Goal: Download file/media

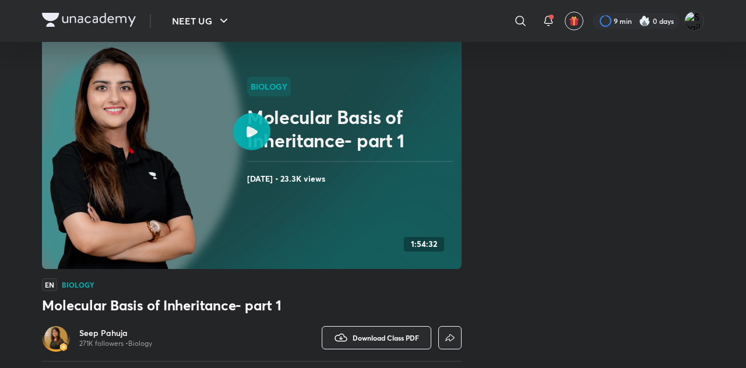
scroll to position [96, 0]
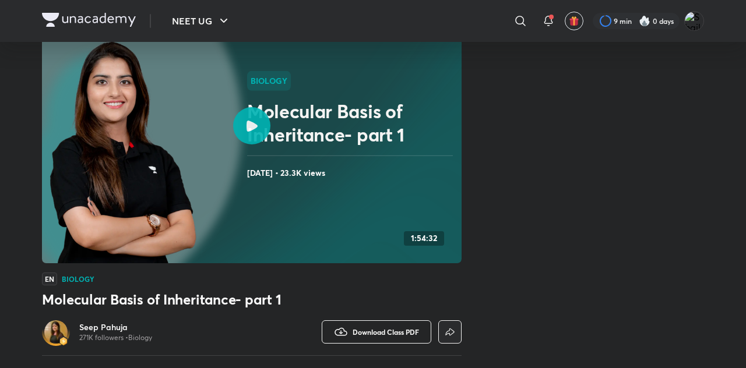
click at [417, 328] on span "Download Class PDF" at bounding box center [386, 332] width 66 height 9
click at [393, 352] on h6 "Download PDF" at bounding box center [378, 350] width 57 height 12
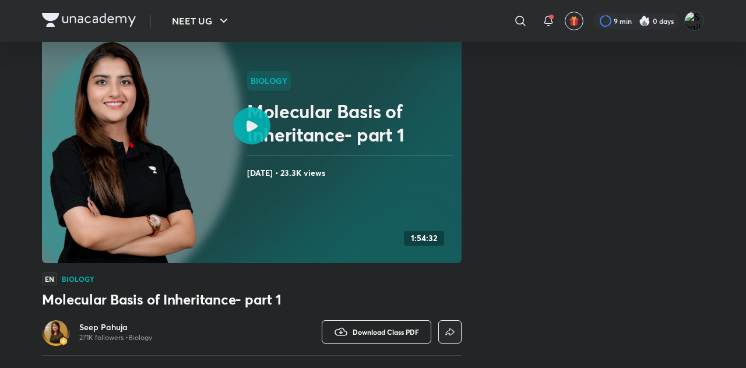
scroll to position [152, 0]
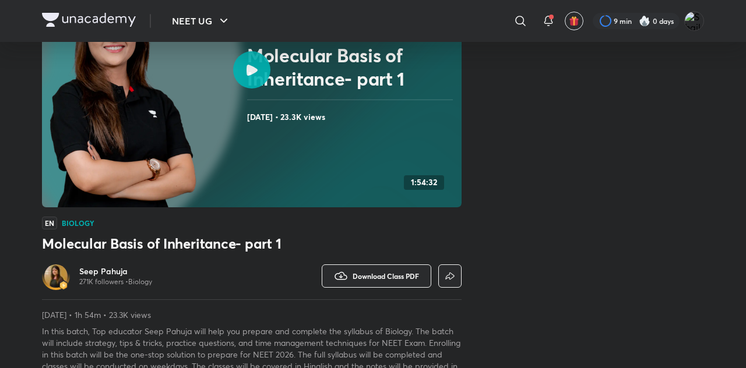
click at [254, 62] on div at bounding box center [251, 69] width 37 height 37
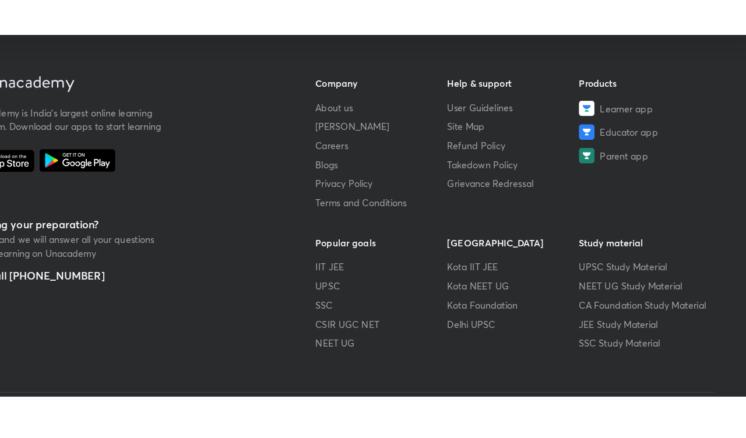
scroll to position [691, 0]
